Goal: Entertainment & Leisure: Consume media (video, audio)

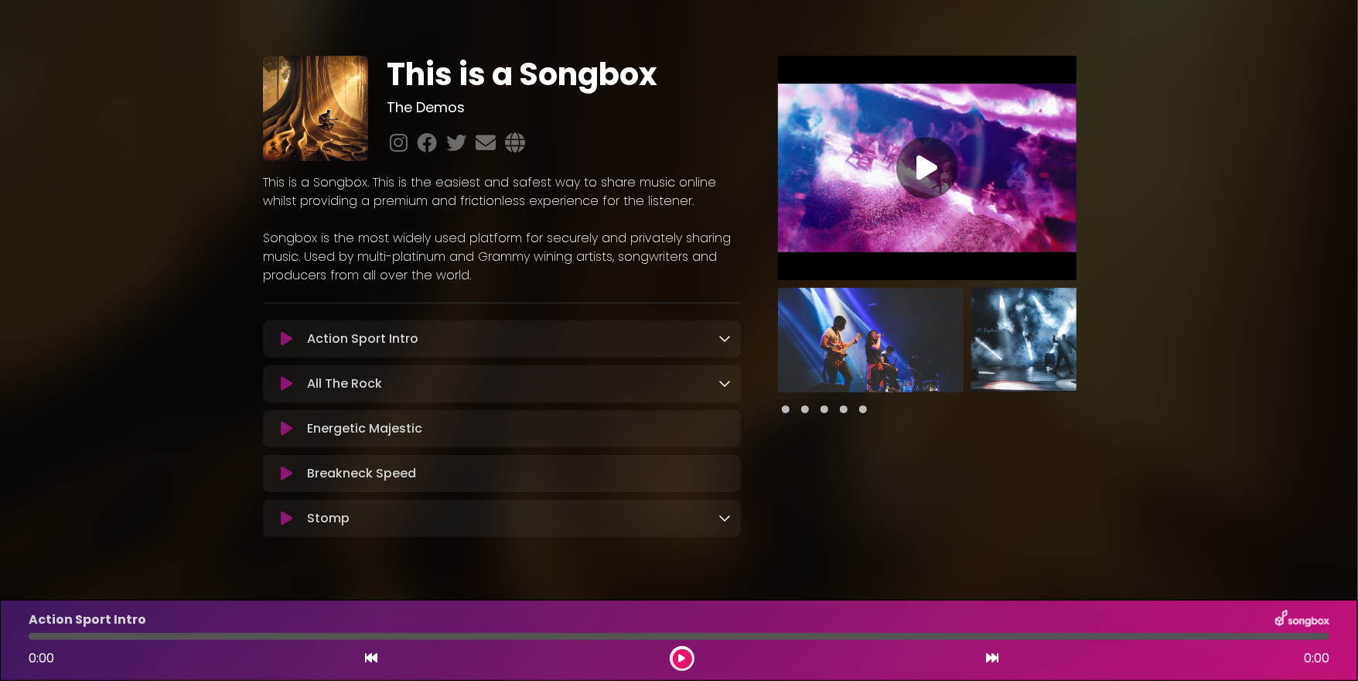
click at [413, 340] on p "Action Sport Intro Loading Track..." at bounding box center [362, 339] width 111 height 19
click at [281, 342] on icon at bounding box center [287, 338] width 12 height 15
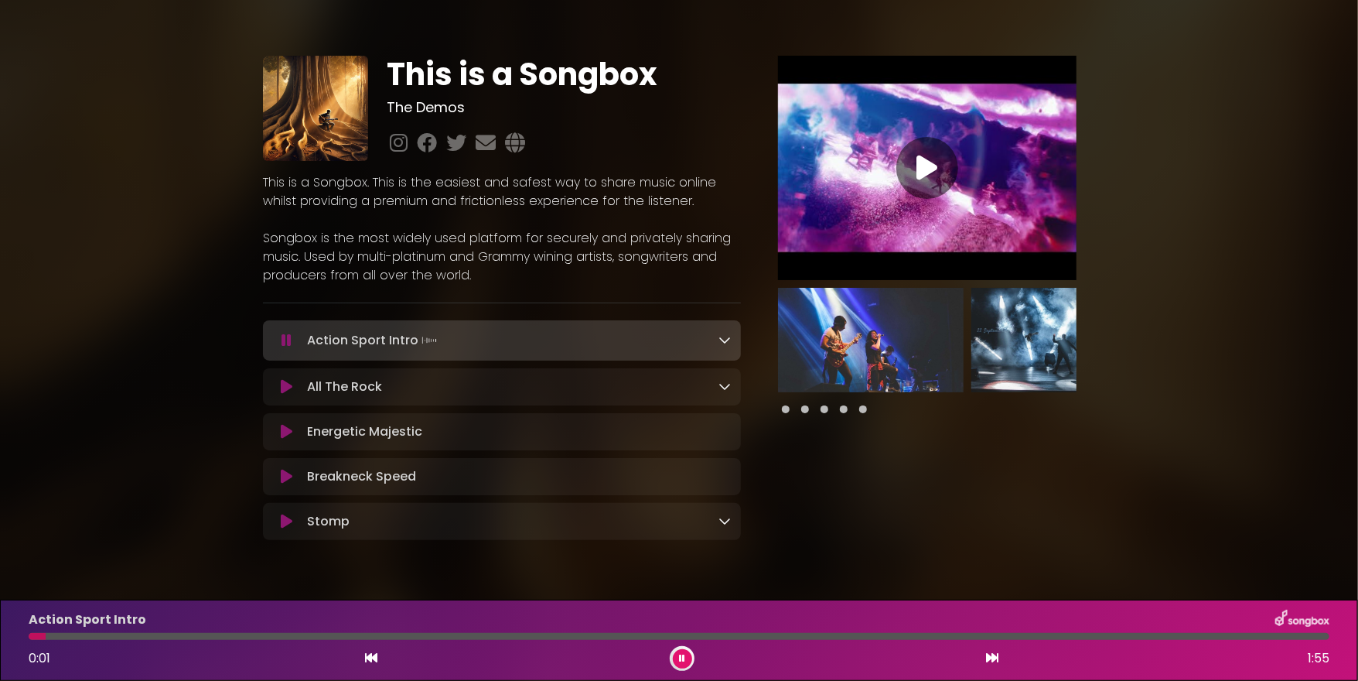
click at [282, 342] on button at bounding box center [286, 340] width 29 height 15
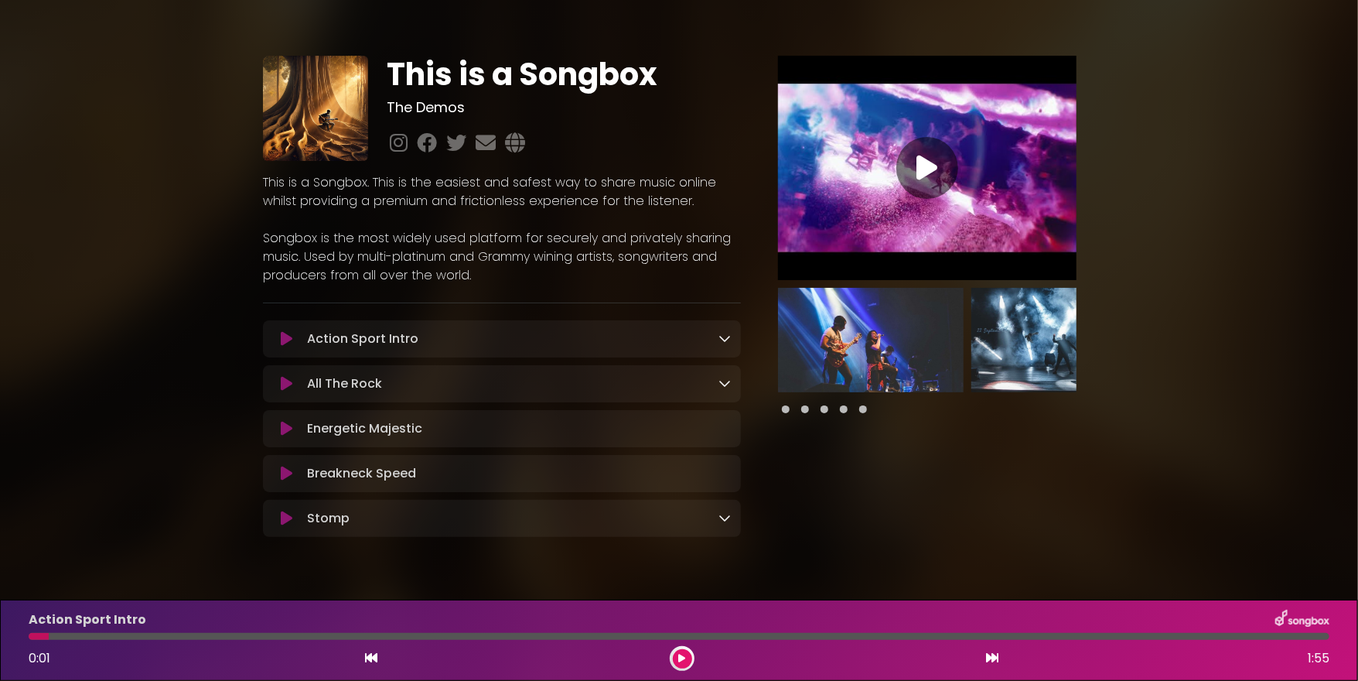
click at [280, 384] on button at bounding box center [286, 383] width 29 height 15
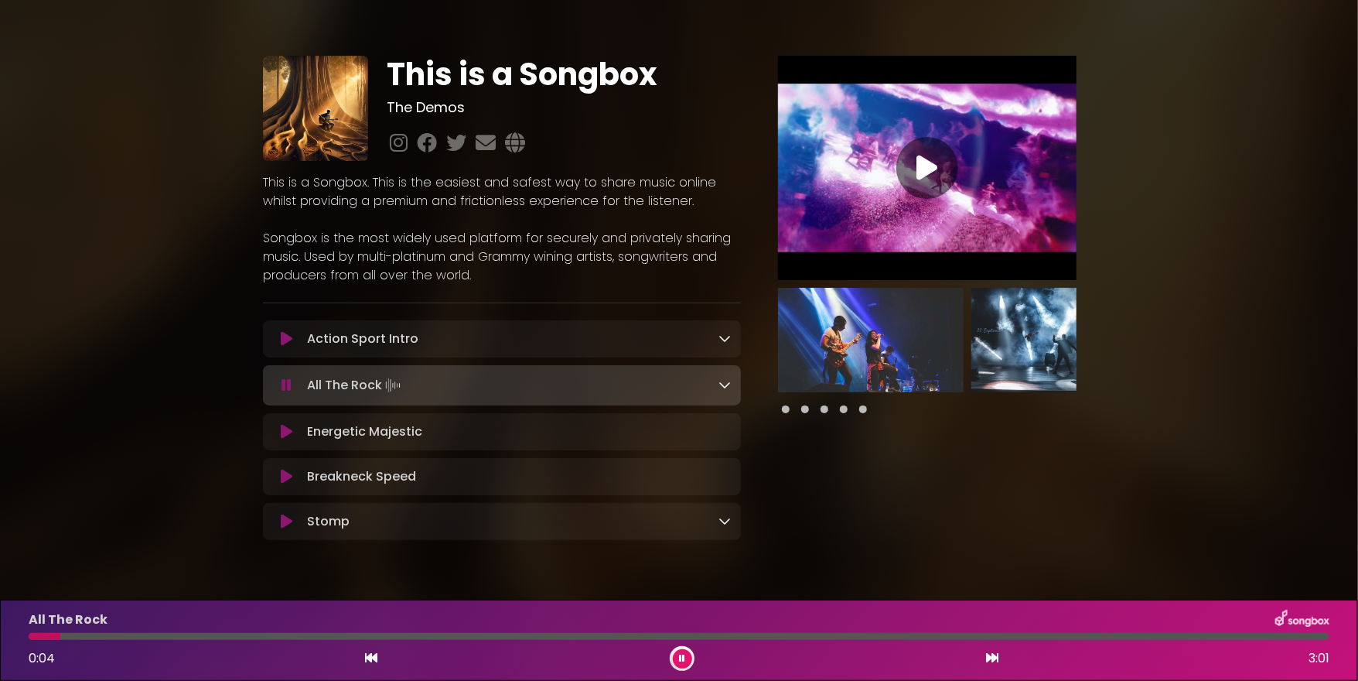
click at [285, 433] on icon at bounding box center [287, 431] width 12 height 15
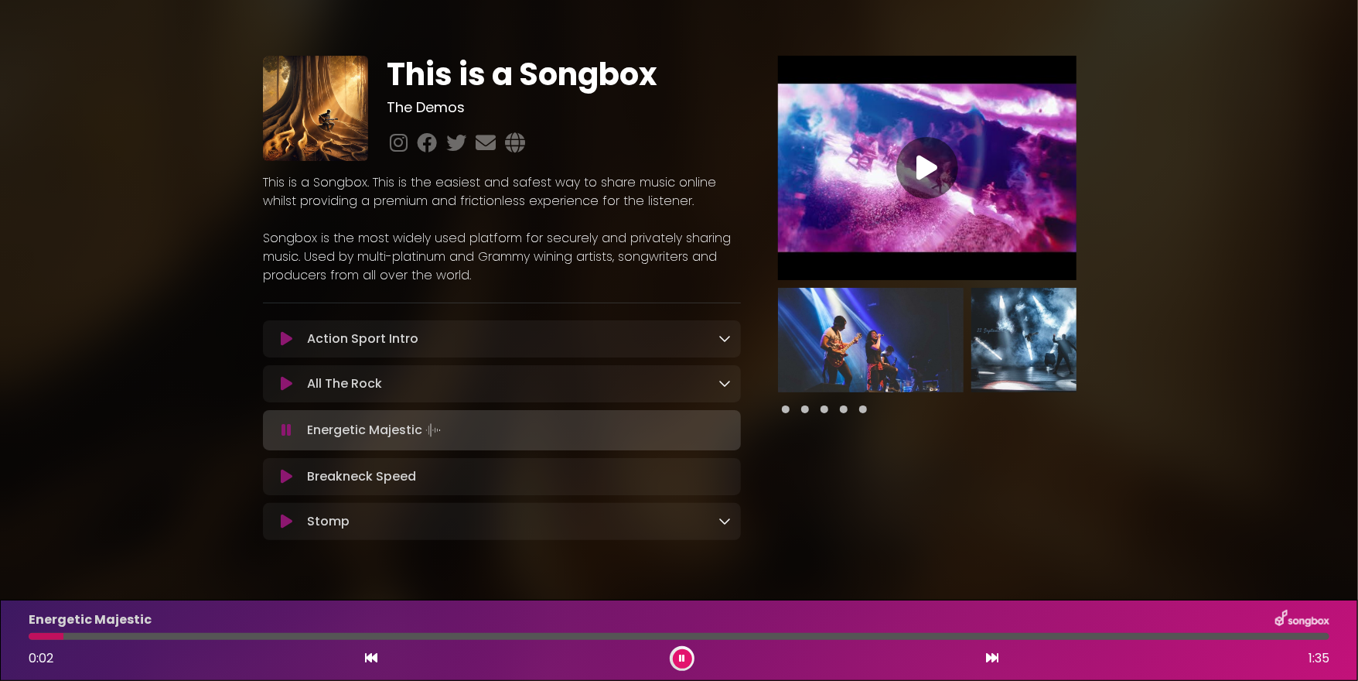
click at [279, 478] on button at bounding box center [286, 476] width 29 height 15
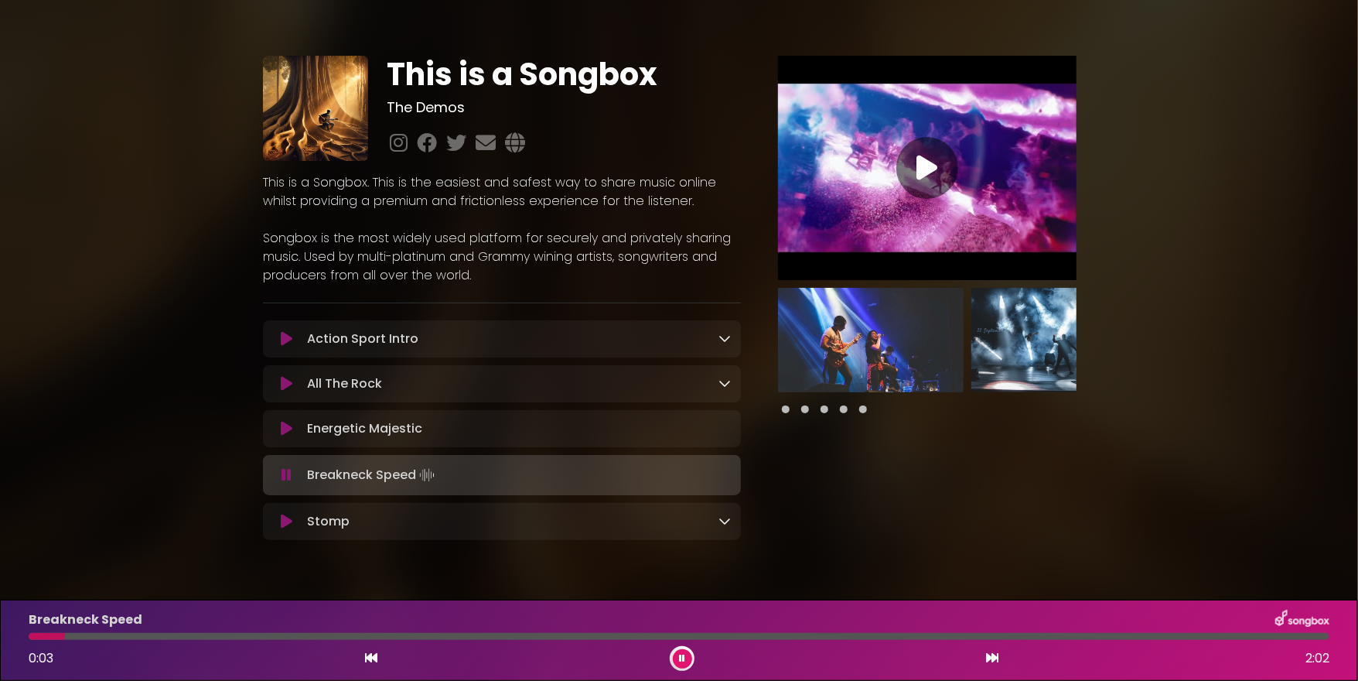
click at [726, 340] on icon at bounding box center [725, 338] width 12 height 12
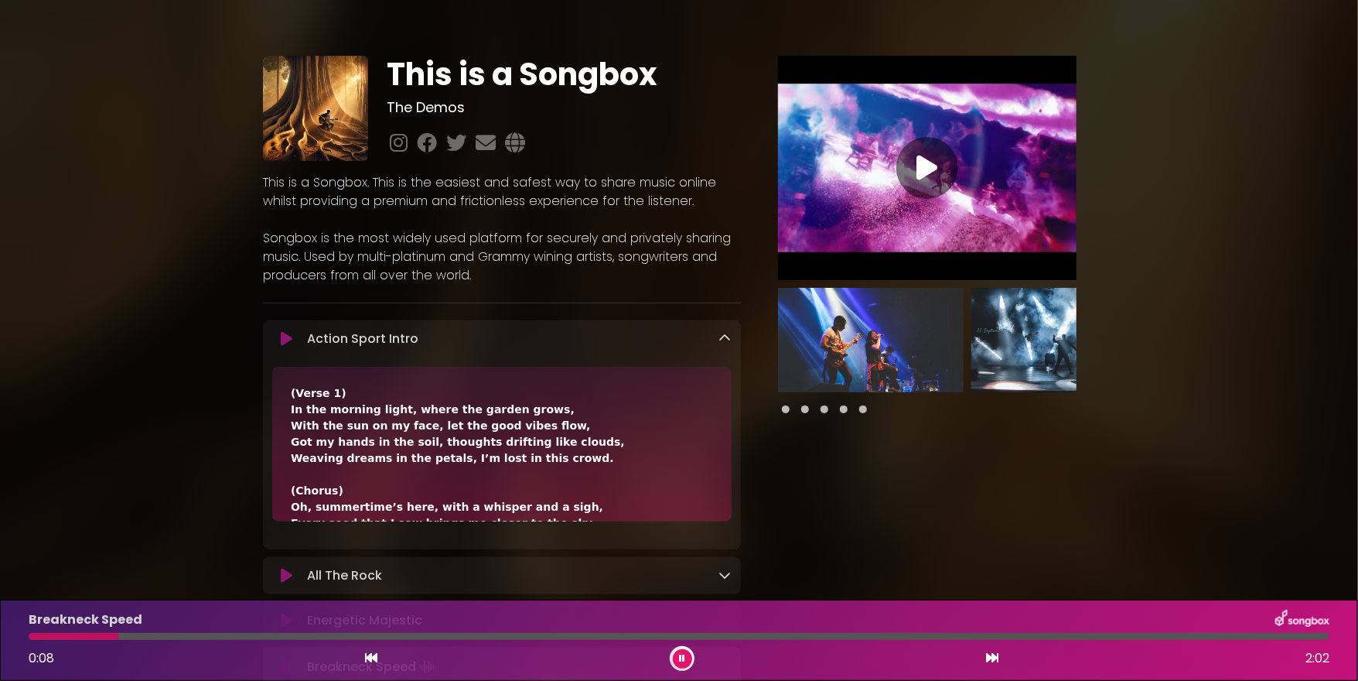
click at [285, 341] on icon at bounding box center [287, 338] width 12 height 15
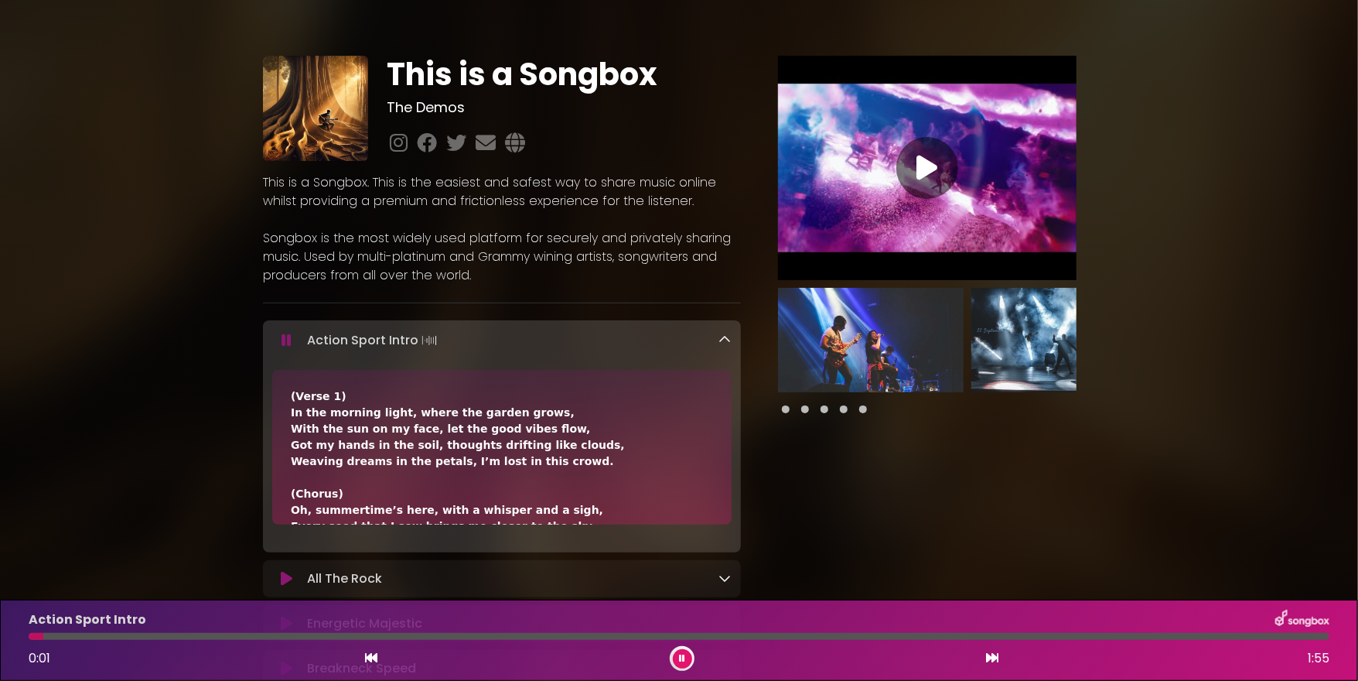
scroll to position [231, 0]
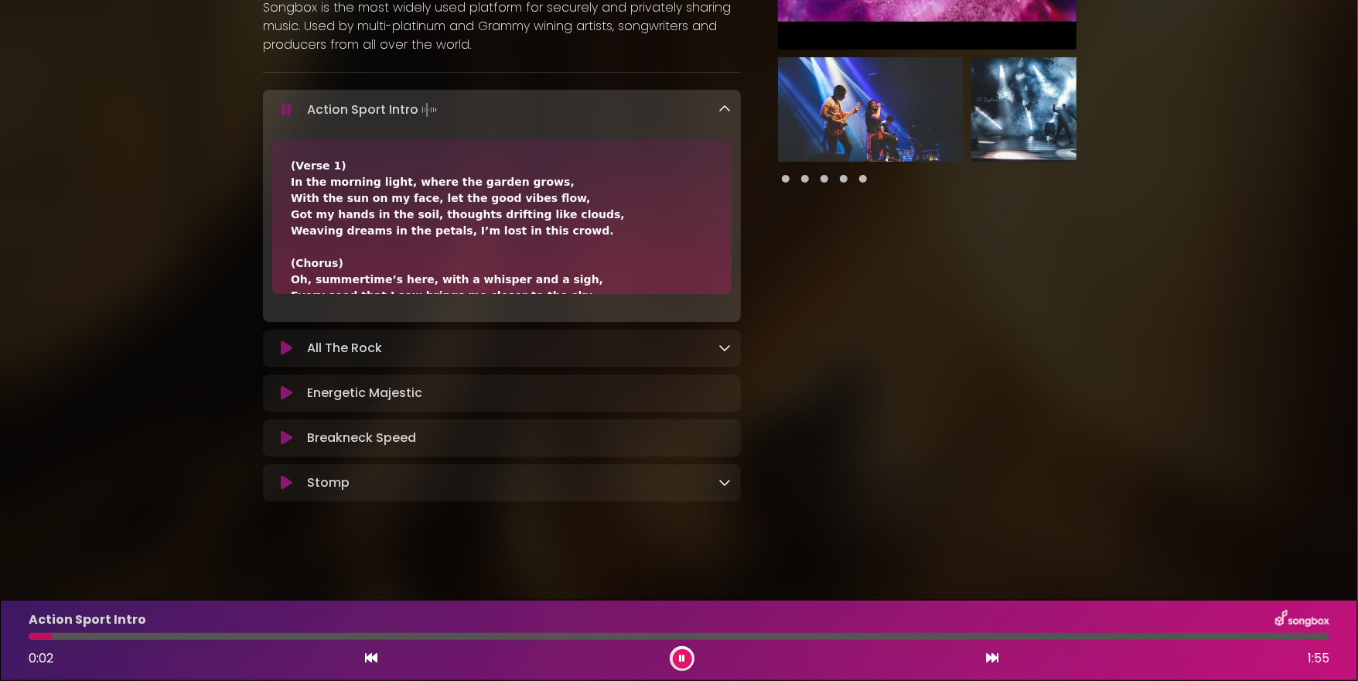
click at [288, 396] on icon at bounding box center [287, 392] width 12 height 15
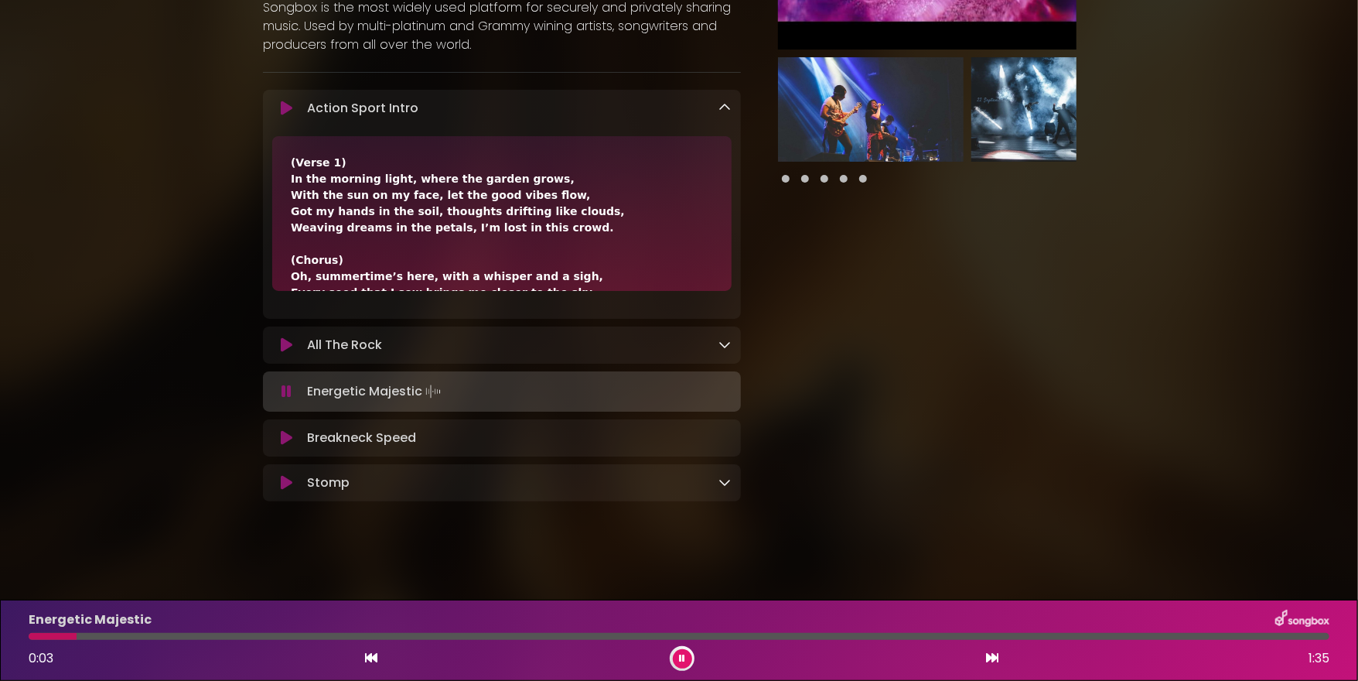
click at [719, 487] on div "Stomp Loading Track..." at bounding box center [516, 482] width 430 height 19
click at [726, 483] on icon at bounding box center [725, 482] width 12 height 12
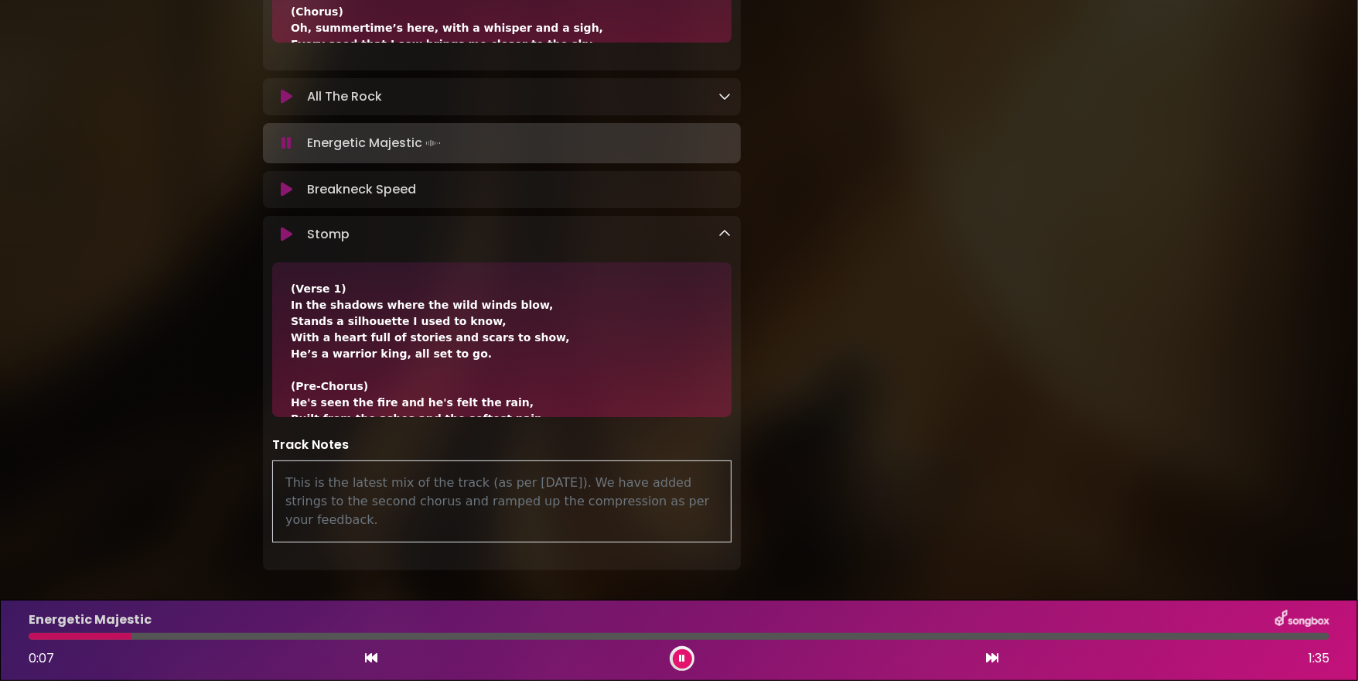
scroll to position [0, 0]
